Goal: Check status: Check status

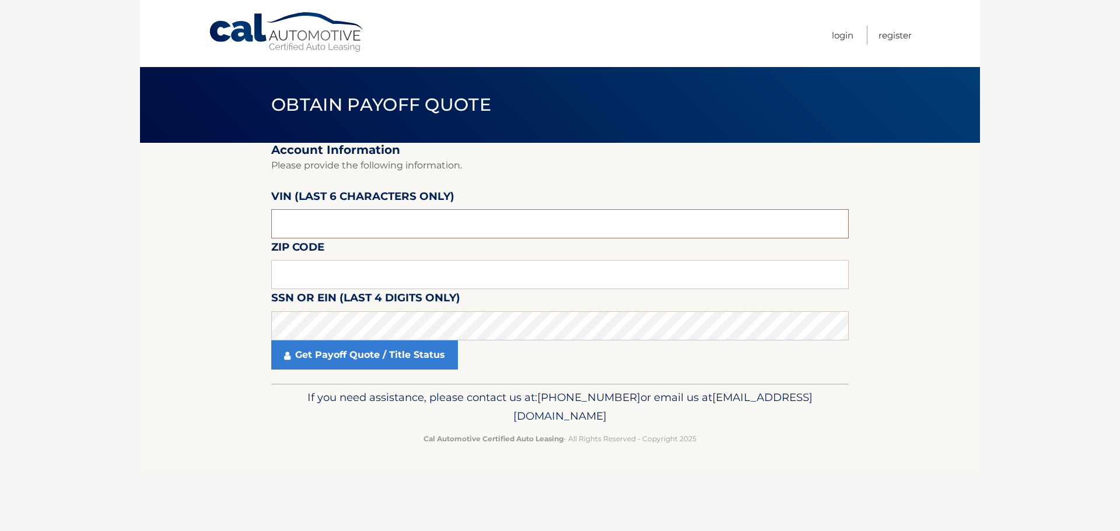
click at [316, 231] on input "text" at bounding box center [559, 223] width 577 height 29
type input "091702"
click at [287, 272] on input "text" at bounding box center [559, 274] width 577 height 29
type input "18966"
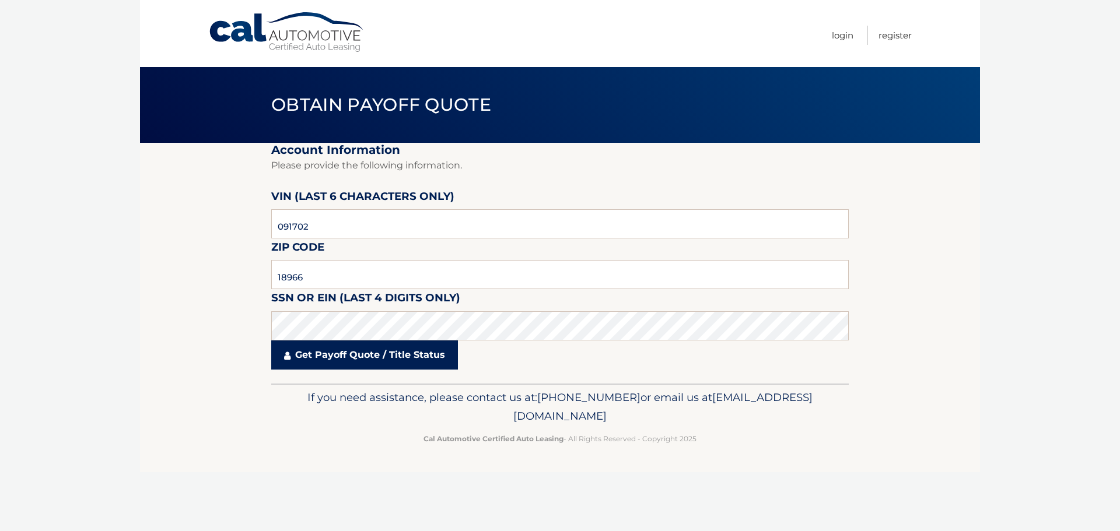
click at [380, 358] on link "Get Payoff Quote / Title Status" at bounding box center [364, 355] width 187 height 29
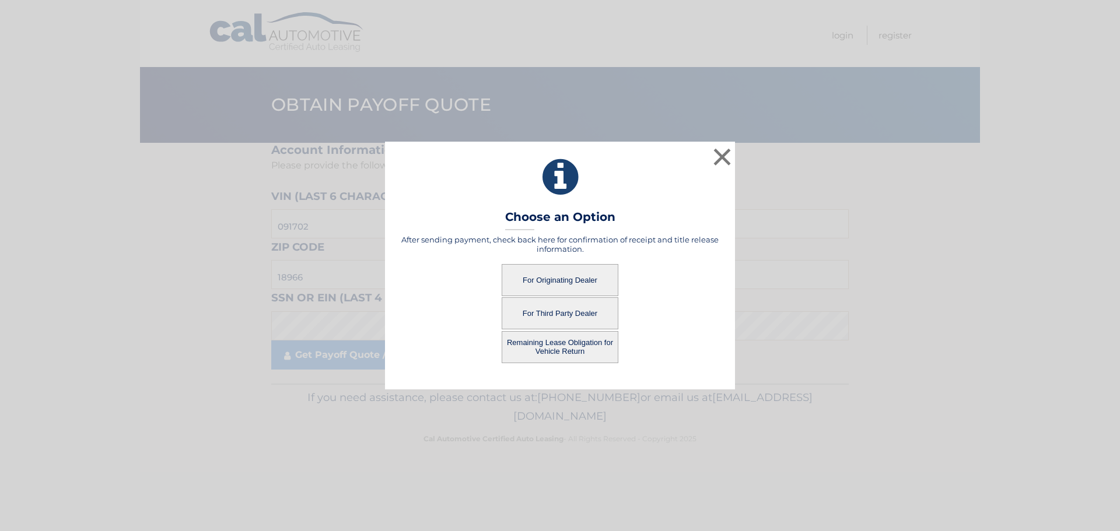
click at [560, 278] on button "For Originating Dealer" at bounding box center [560, 280] width 117 height 32
click at [549, 280] on button "For Originating Dealer" at bounding box center [560, 280] width 117 height 32
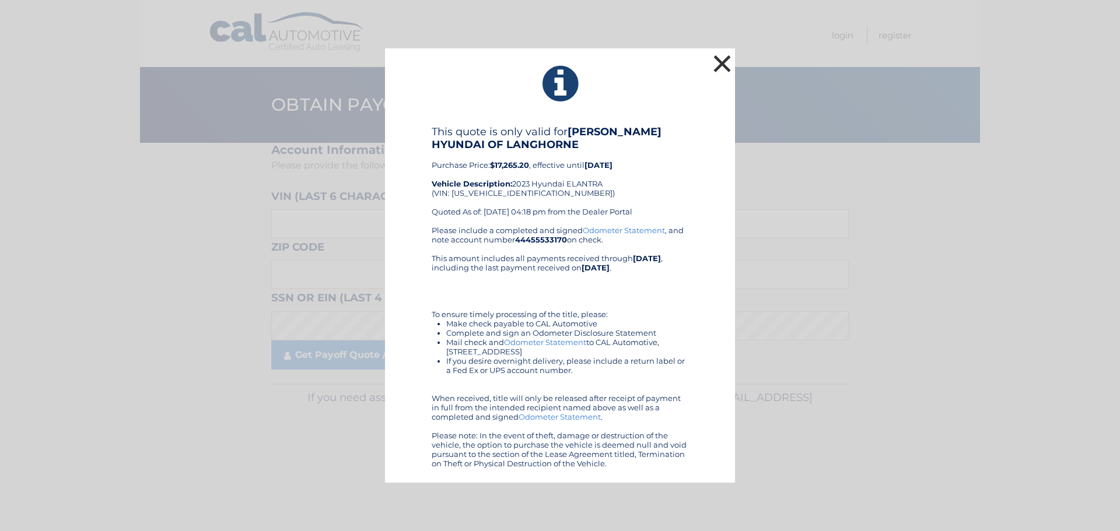
click at [728, 62] on button "×" at bounding box center [721, 63] width 23 height 23
